Goal: Find specific page/section: Find specific page/section

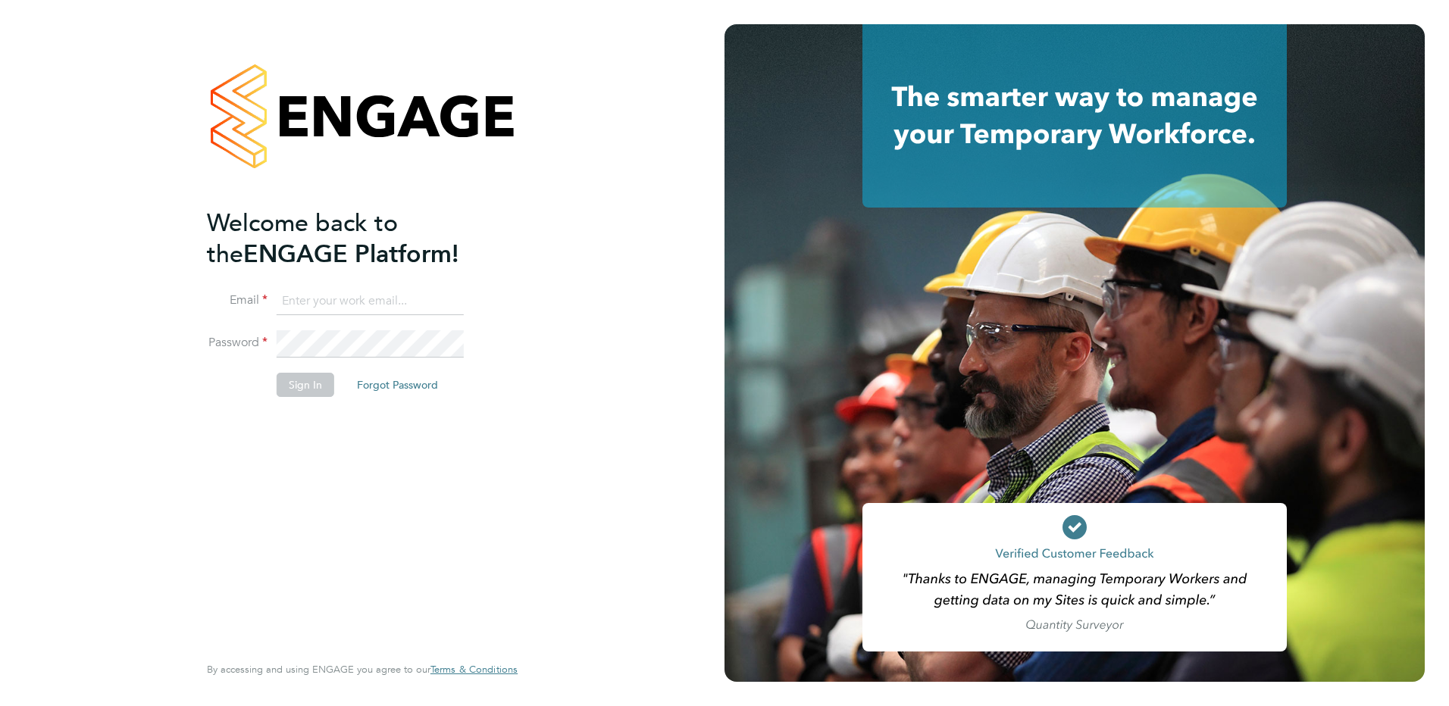
click at [409, 299] on input at bounding box center [370, 301] width 187 height 27
type input "james.sanger@ncclondon.ac.uk"
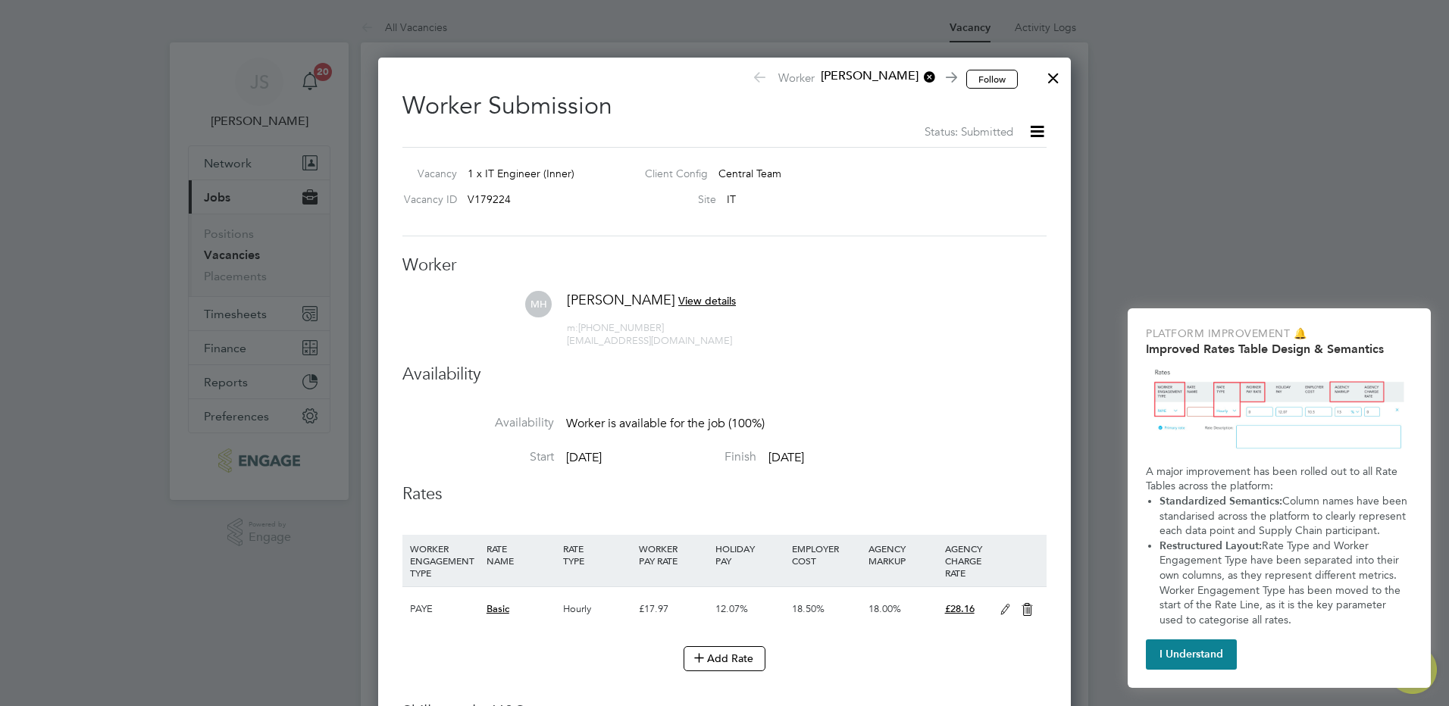
click at [1050, 75] on div at bounding box center [1053, 74] width 27 height 27
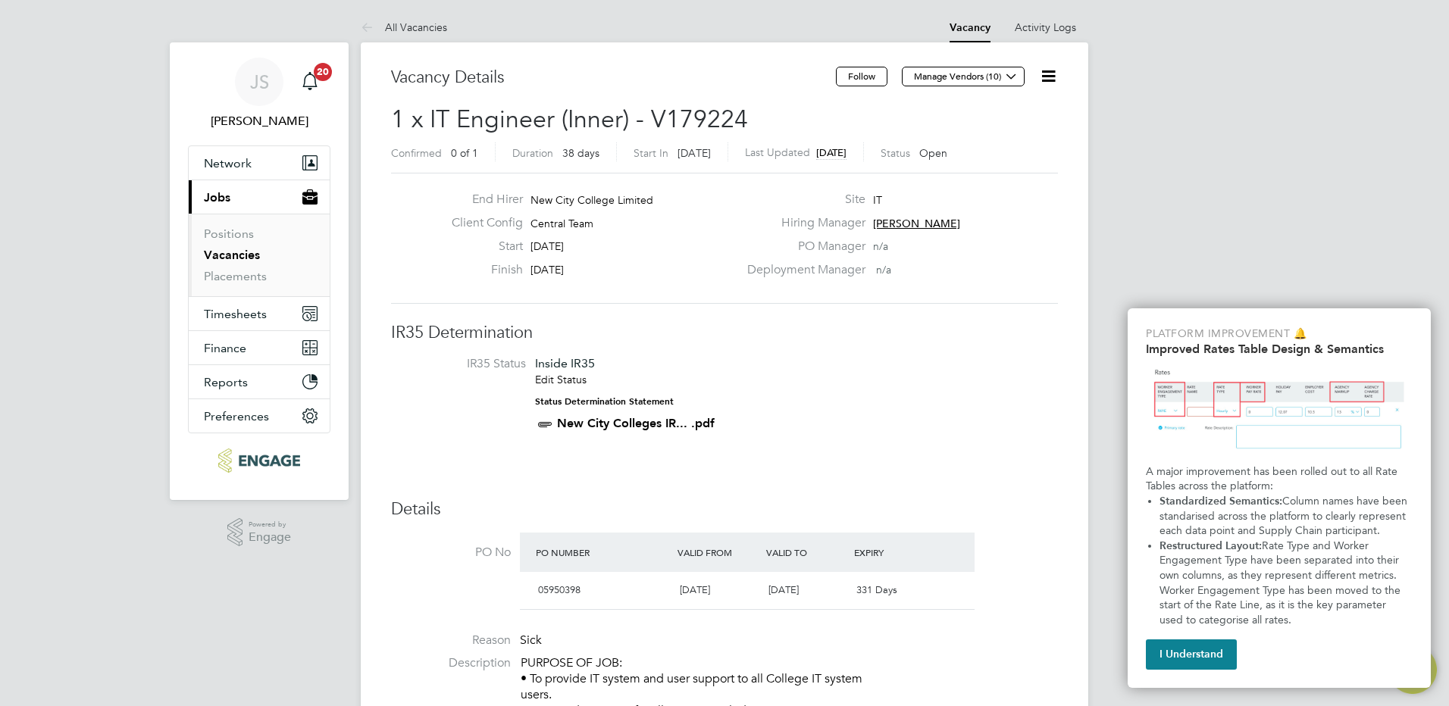
click at [606, 421] on link "New City Colleges IR... .pdf" at bounding box center [636, 423] width 158 height 14
click at [622, 418] on link "New City Colleges IR... .pdf" at bounding box center [636, 423] width 158 height 14
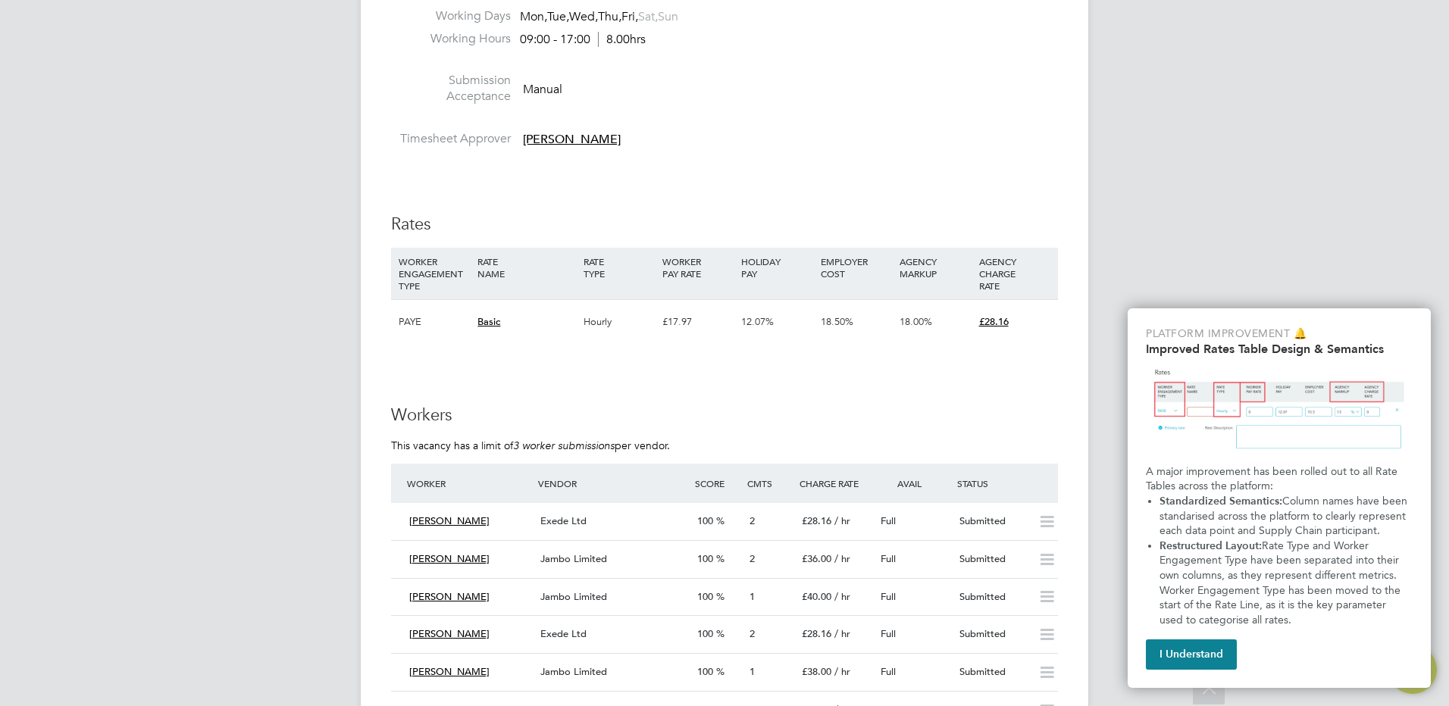
scroll to position [2198, 0]
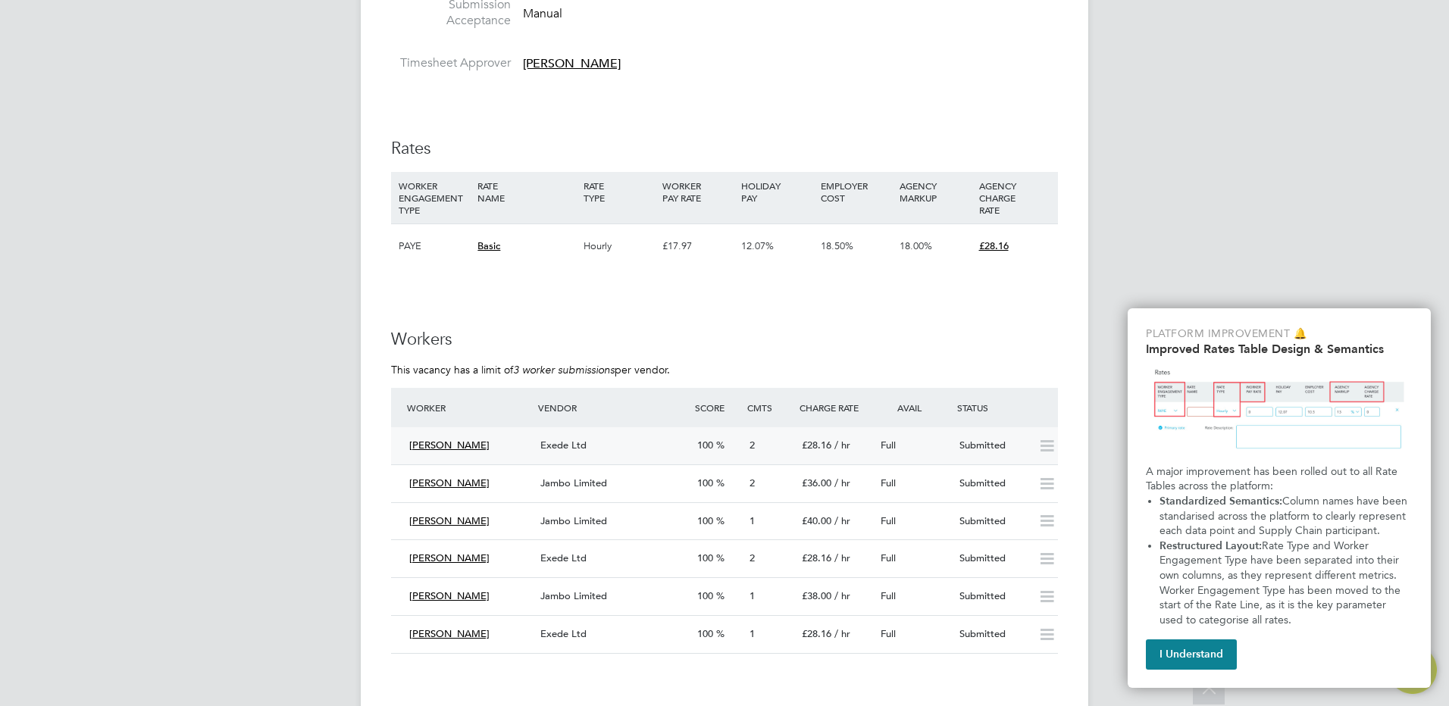
click at [439, 443] on span "[PERSON_NAME]" at bounding box center [449, 445] width 80 height 13
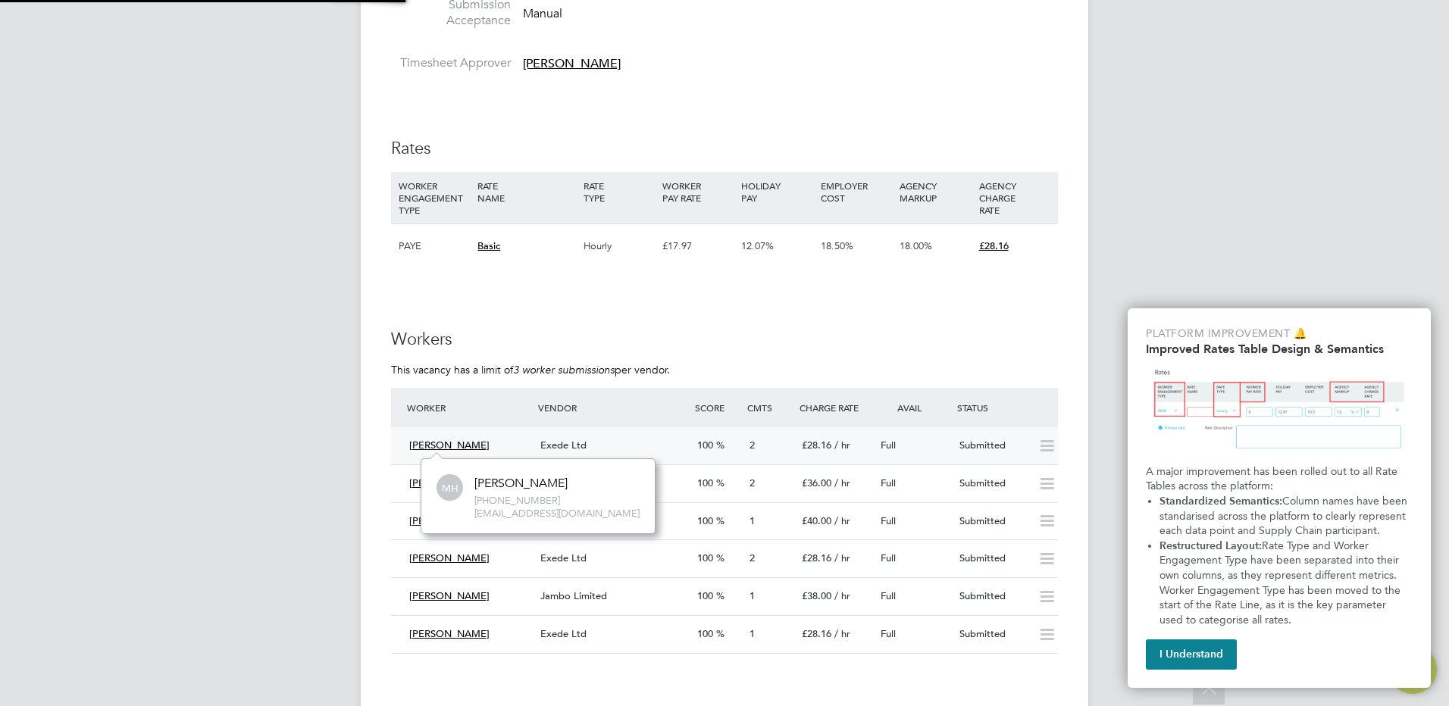
scroll to position [13, 66]
click at [1220, 658] on button "I Understand" at bounding box center [1191, 655] width 91 height 30
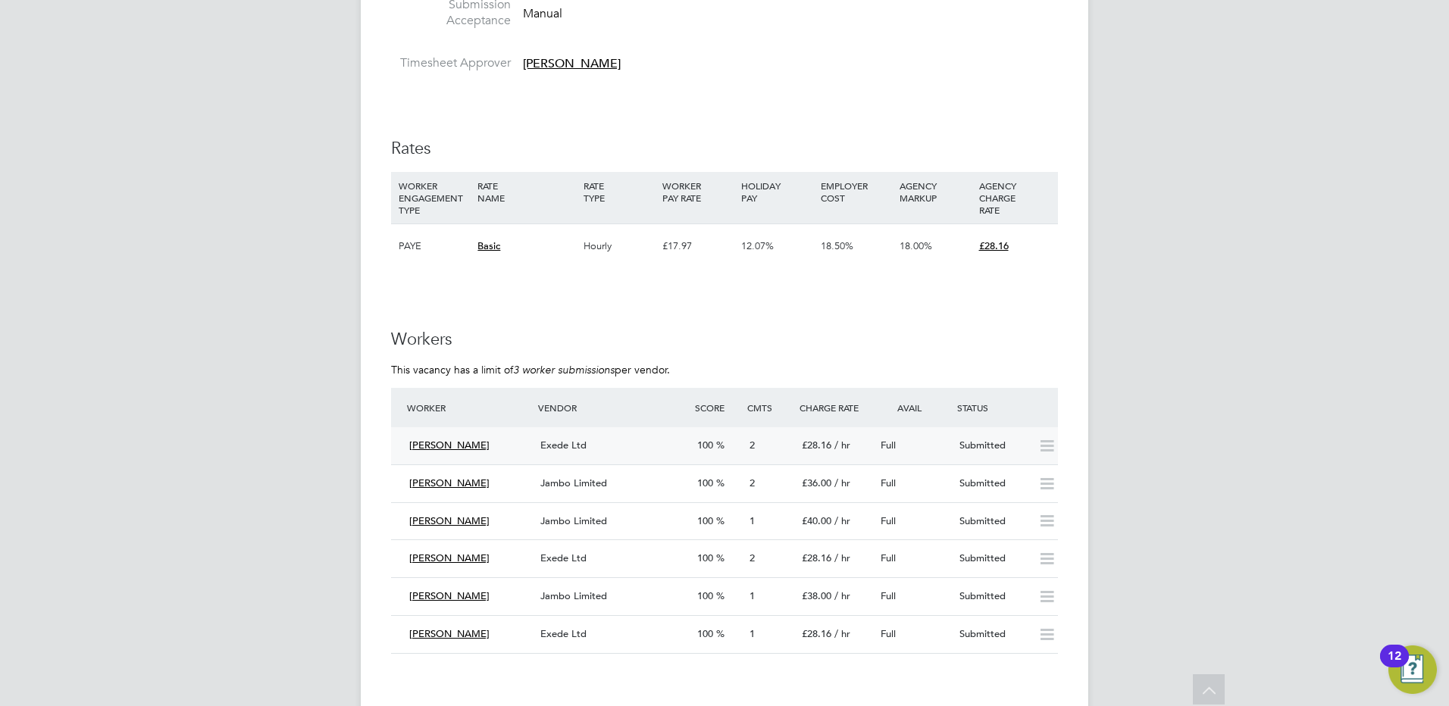
click at [455, 442] on span "[PERSON_NAME]" at bounding box center [449, 445] width 80 height 13
click at [449, 447] on span "[PERSON_NAME]" at bounding box center [449, 445] width 80 height 13
click at [1047, 443] on icon at bounding box center [1047, 446] width 19 height 12
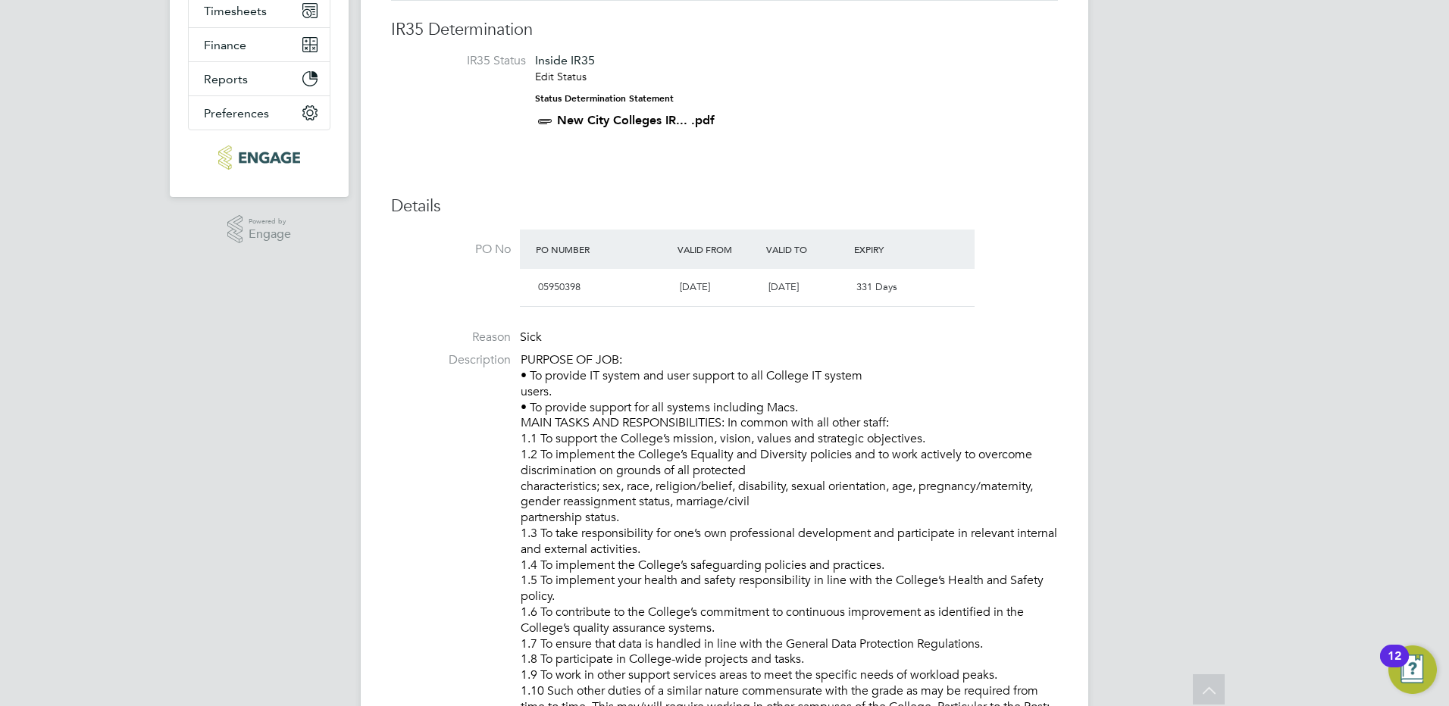
scroll to position [0, 0]
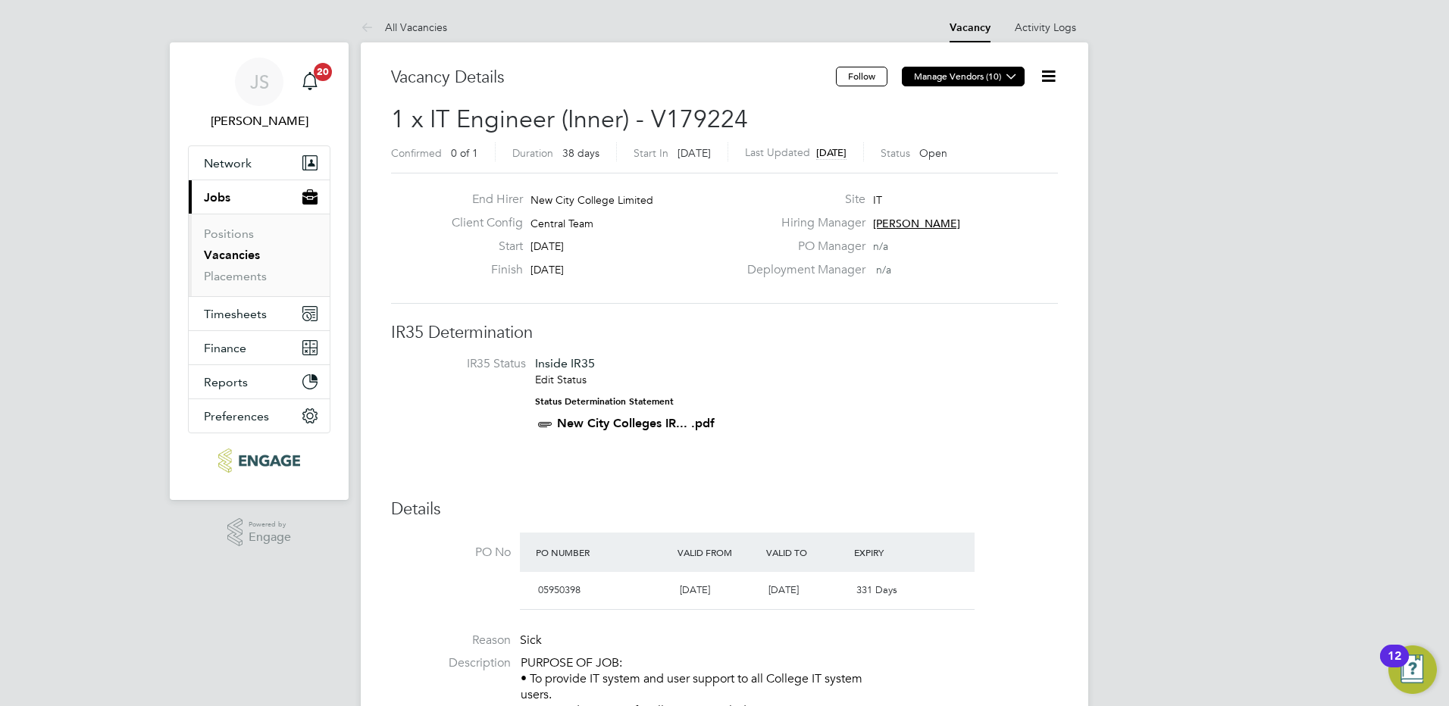
click at [1013, 80] on icon at bounding box center [1011, 75] width 11 height 11
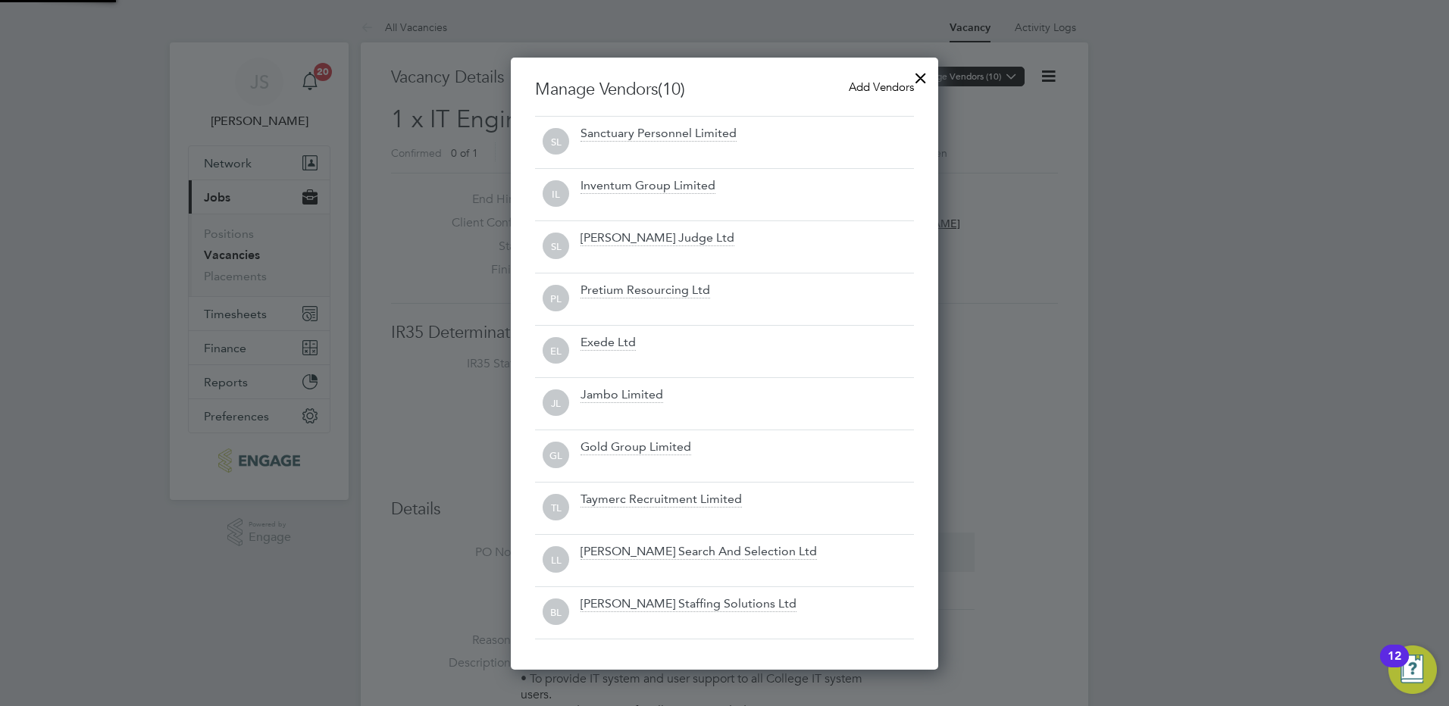
scroll to position [612, 428]
click at [913, 71] on div at bounding box center [920, 74] width 27 height 27
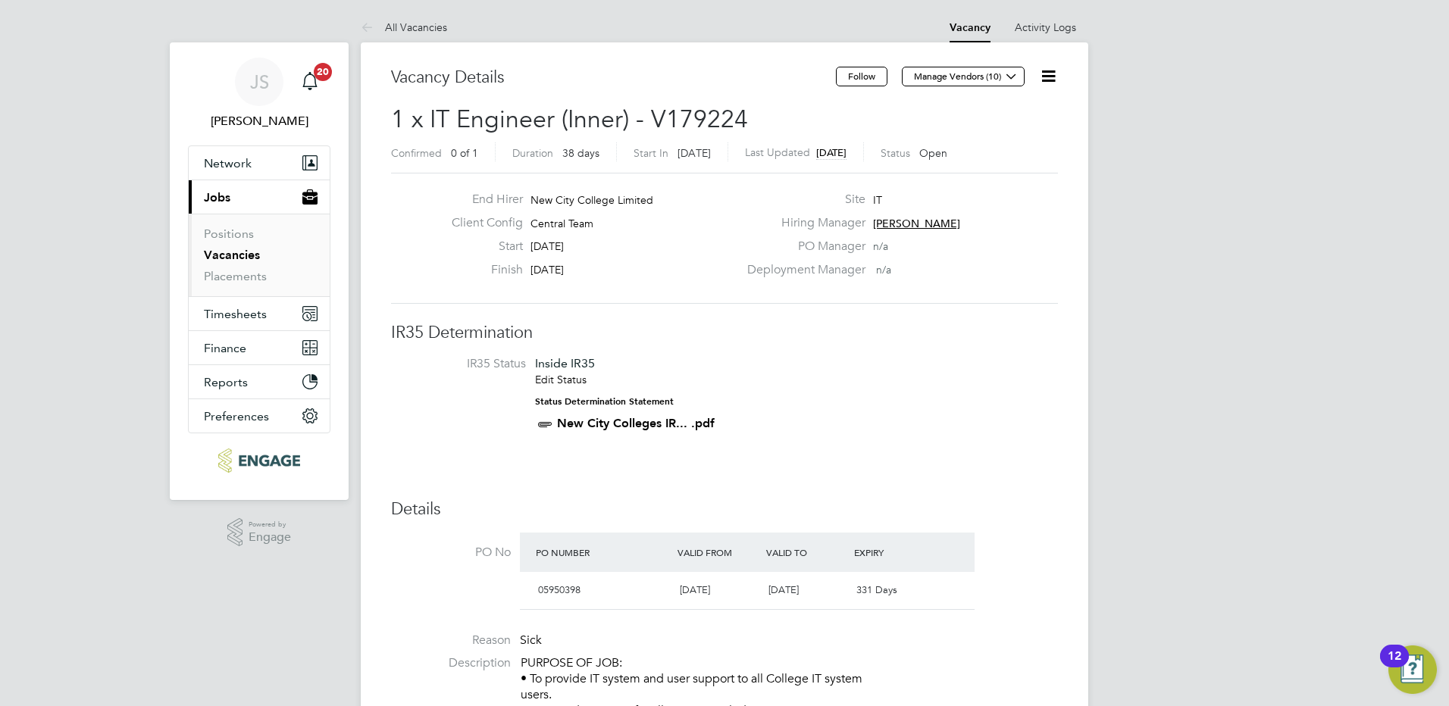
click at [1056, 77] on icon at bounding box center [1048, 76] width 19 height 19
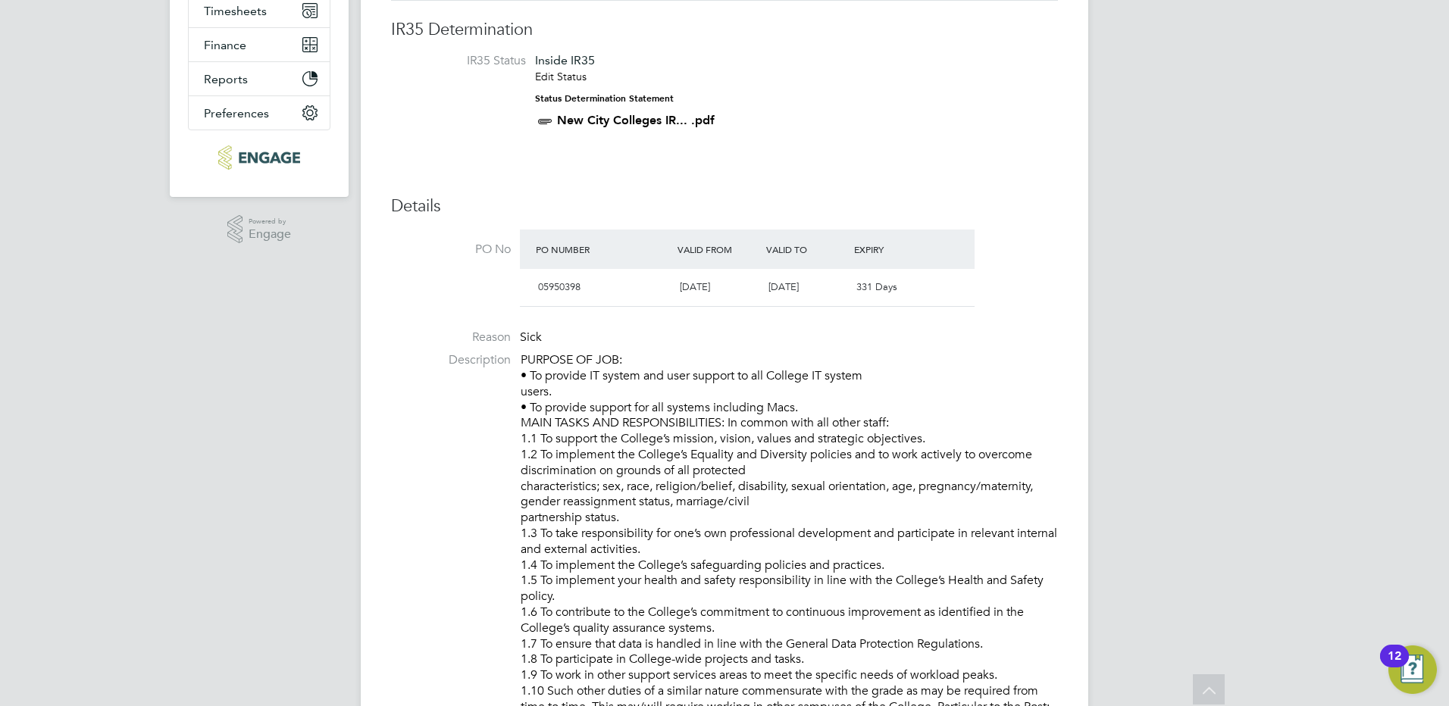
scroll to position [0, 0]
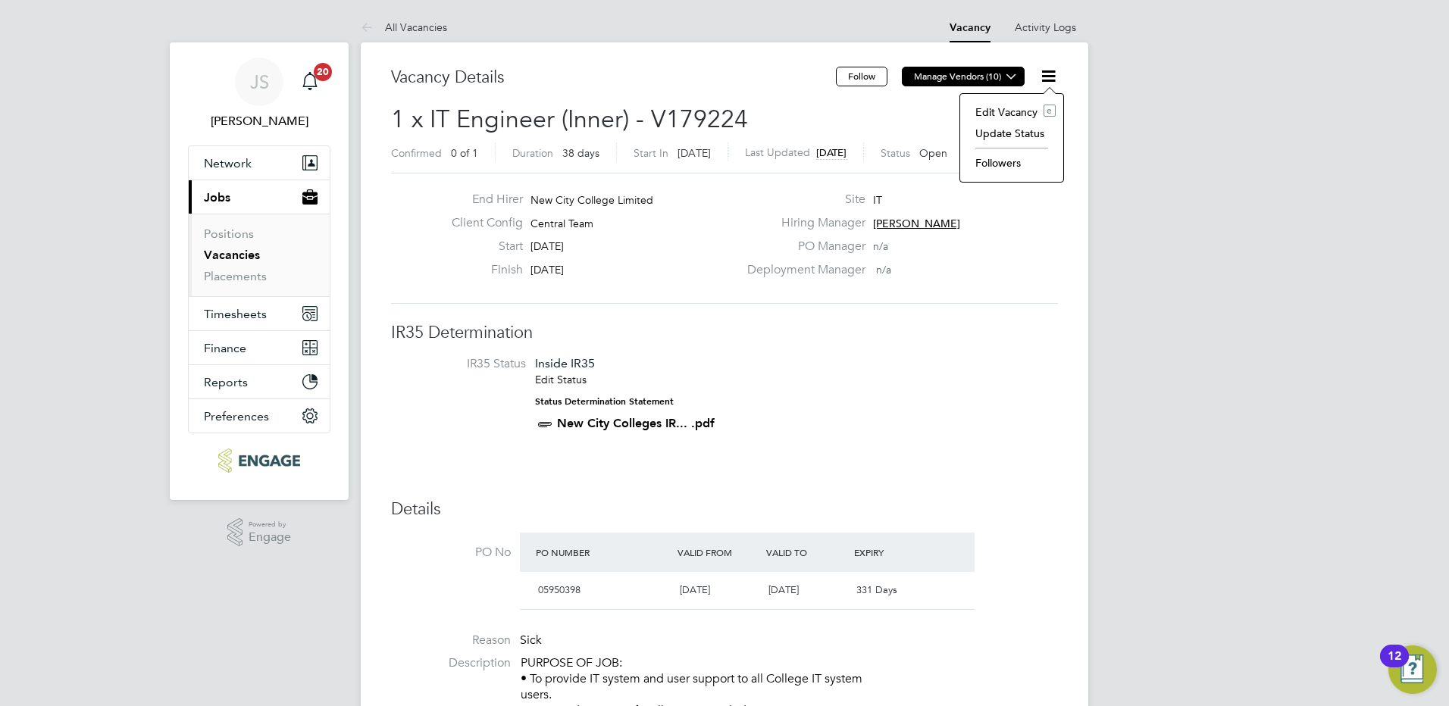
click at [987, 73] on button "Manage Vendors (10)" at bounding box center [963, 77] width 123 height 20
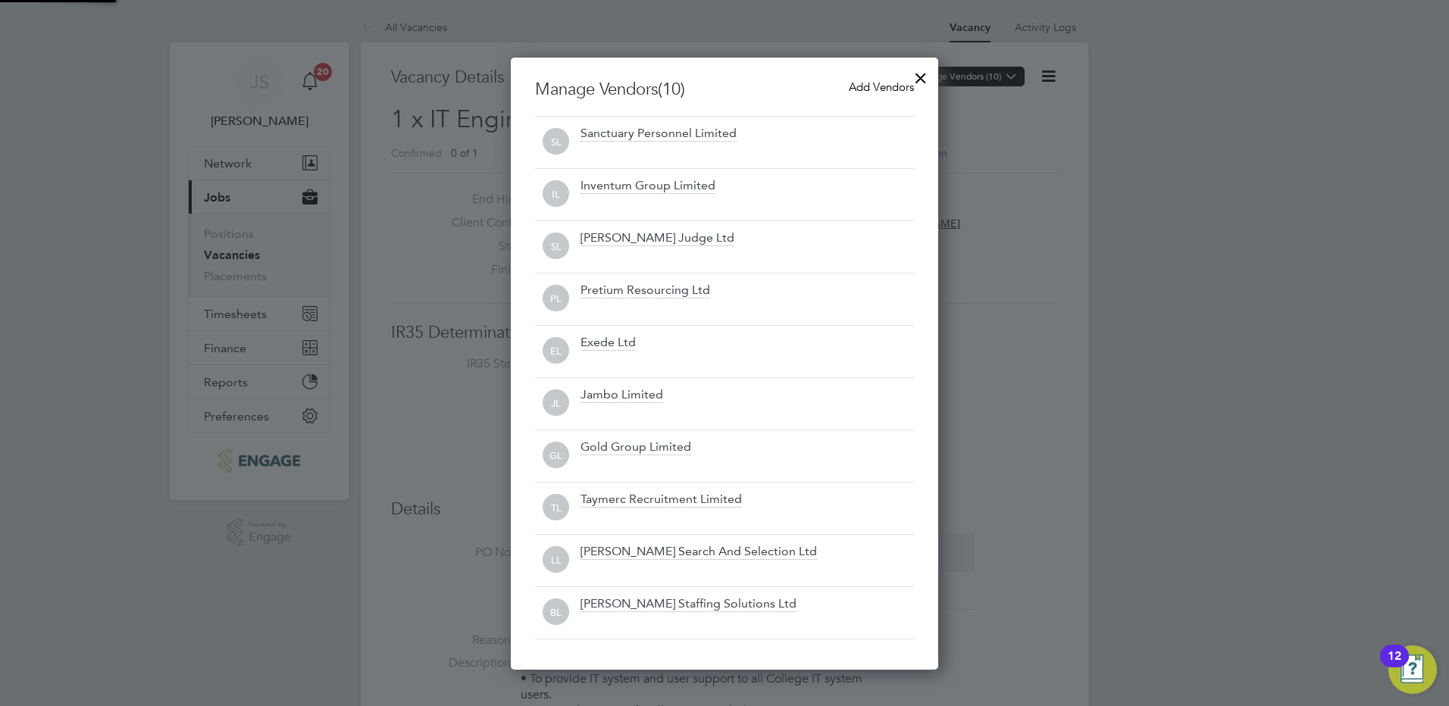
scroll to position [612, 428]
click at [610, 343] on div "Exede Ltd" at bounding box center [608, 343] width 55 height 17
click at [593, 344] on div "Exede Ltd" at bounding box center [608, 343] width 55 height 17
click at [922, 74] on div at bounding box center [920, 74] width 27 height 27
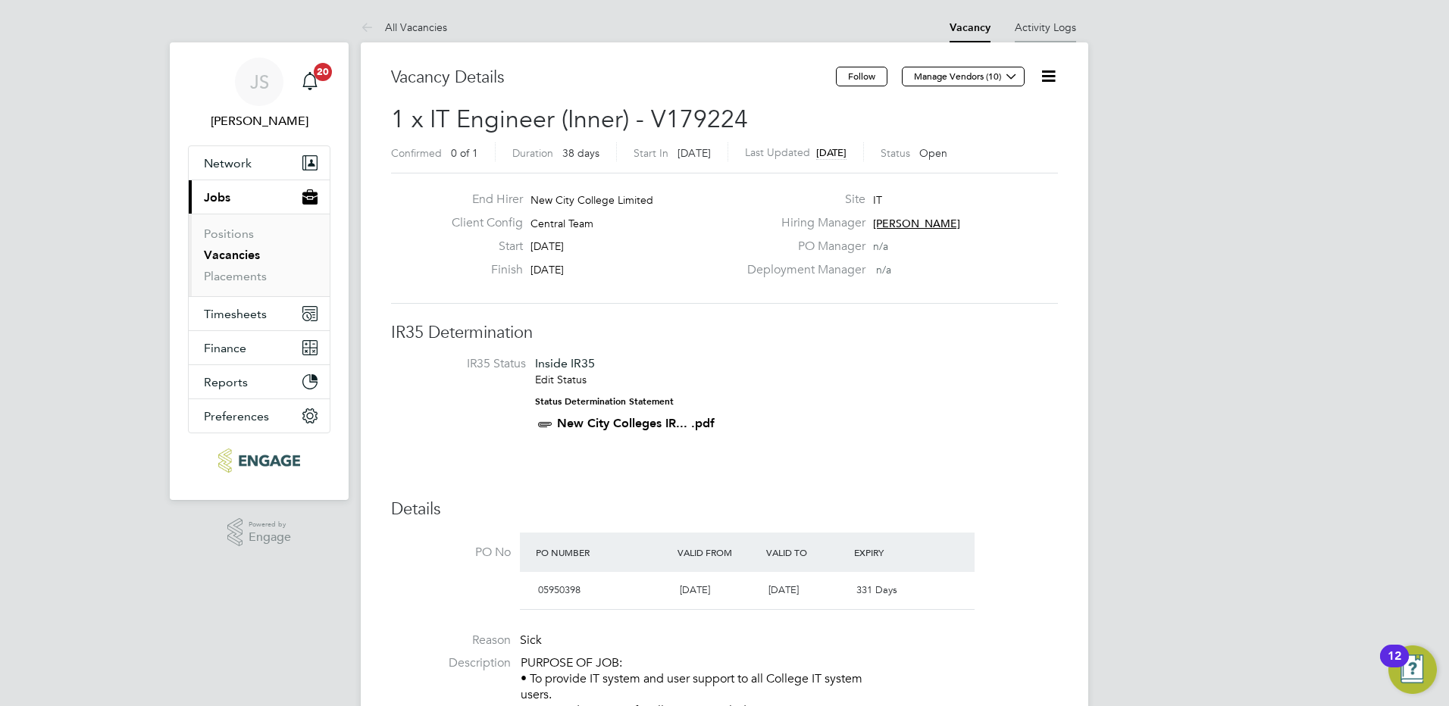
click at [1059, 32] on link "Activity Logs" at bounding box center [1045, 27] width 61 height 14
